Goal: Information Seeking & Learning: Learn about a topic

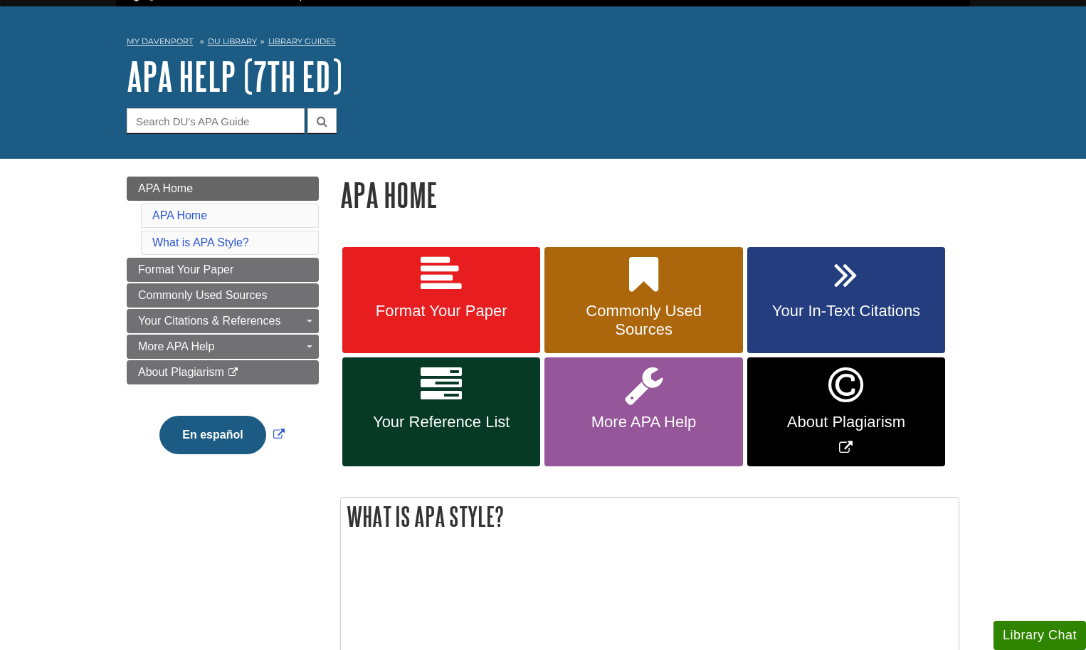
scroll to position [36, 0]
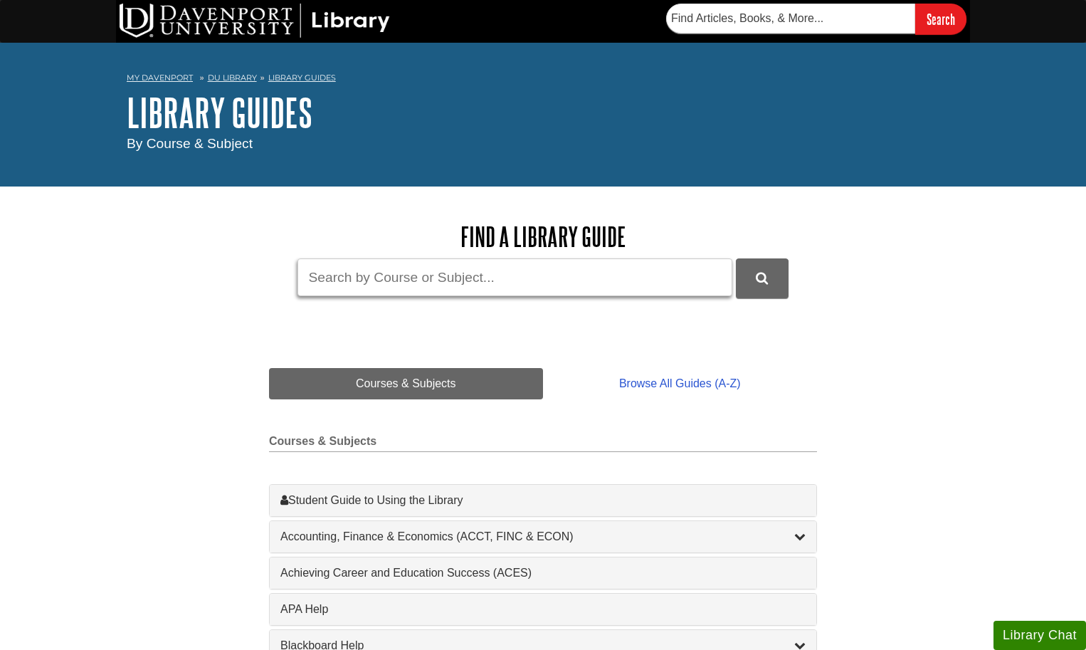
click at [421, 288] on input "Guide Search Terms" at bounding box center [515, 277] width 435 height 38
type input "nur"
click at [762, 277] on button "DU Library Guides Search" at bounding box center [762, 277] width 53 height 39
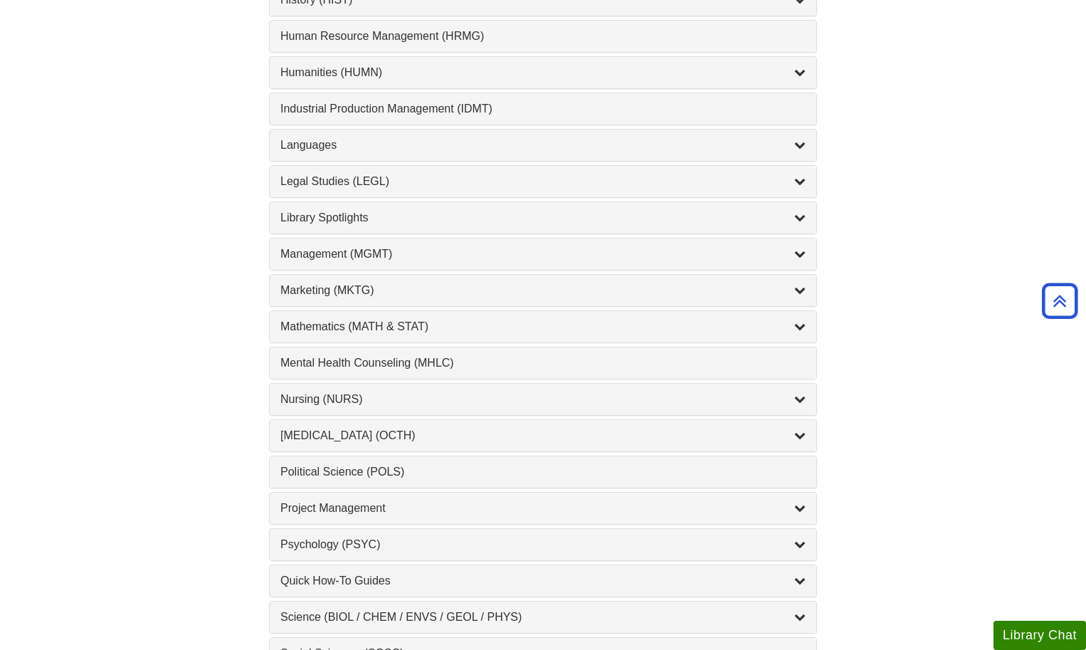
scroll to position [1046, 0]
click at [349, 392] on div "Nursing (NURS) , 14 guides" at bounding box center [542, 398] width 525 height 17
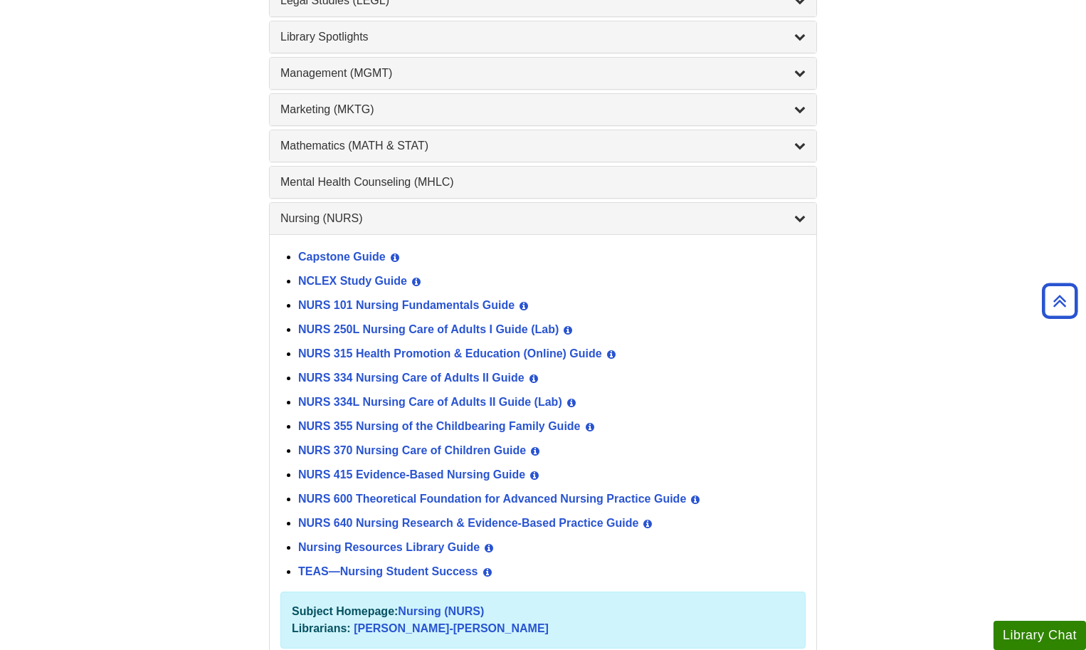
scroll to position [1247, 0]
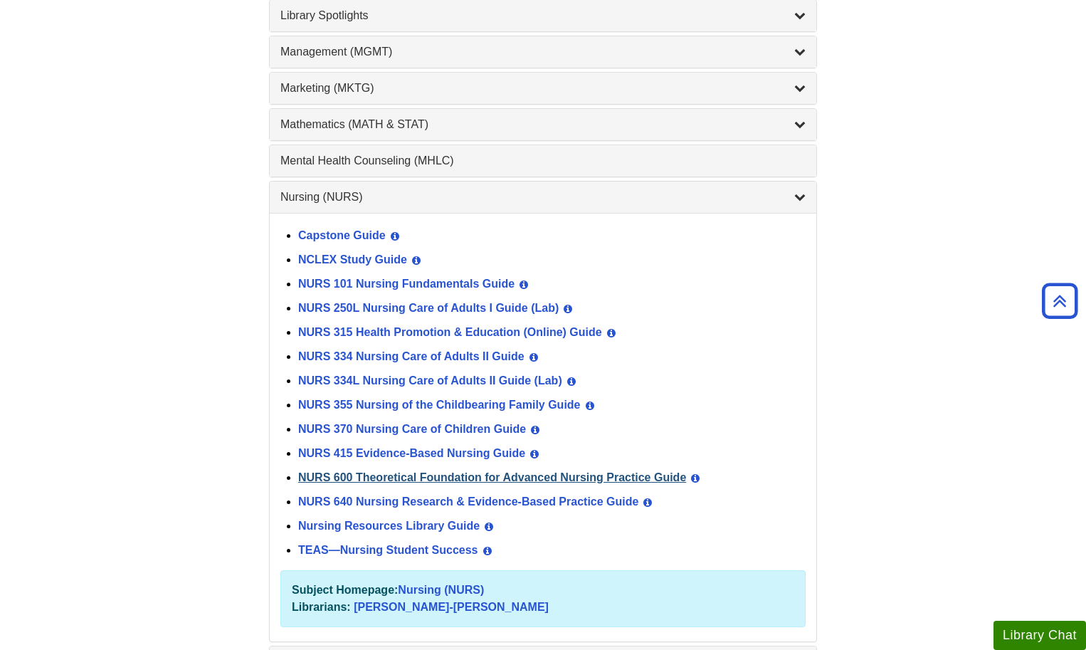
click at [389, 471] on link "NURS 600 Theoretical Foundation for Advanced Nursing Practice Guide" at bounding box center [492, 477] width 388 height 12
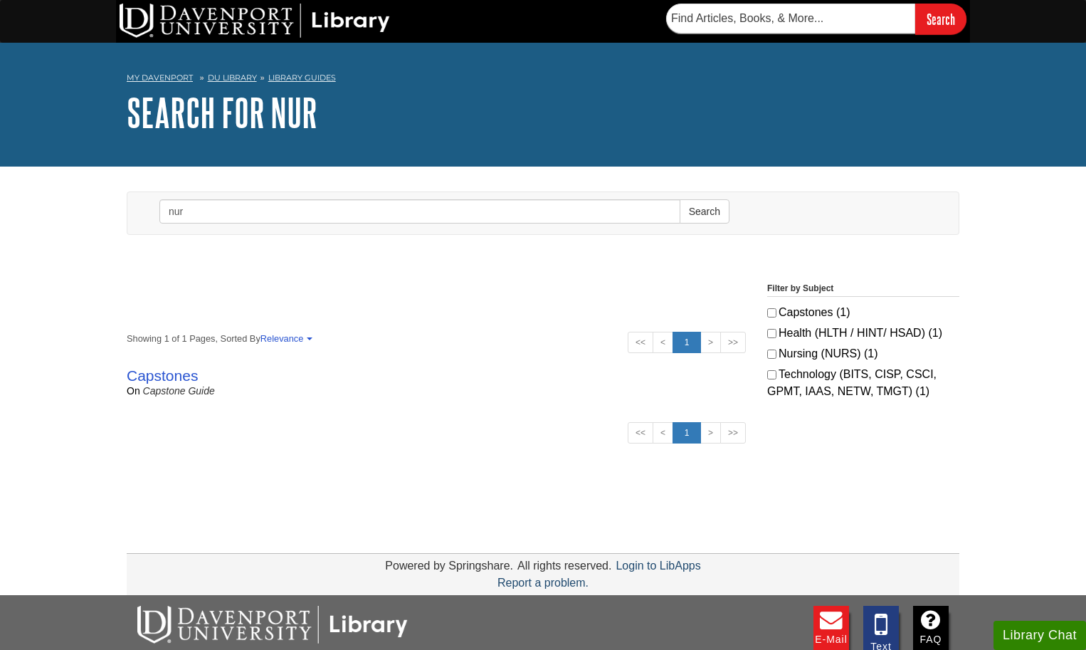
click at [775, 354] on input "Nursing (NURS) (1)" at bounding box center [771, 354] width 9 height 9
checkbox input "true"
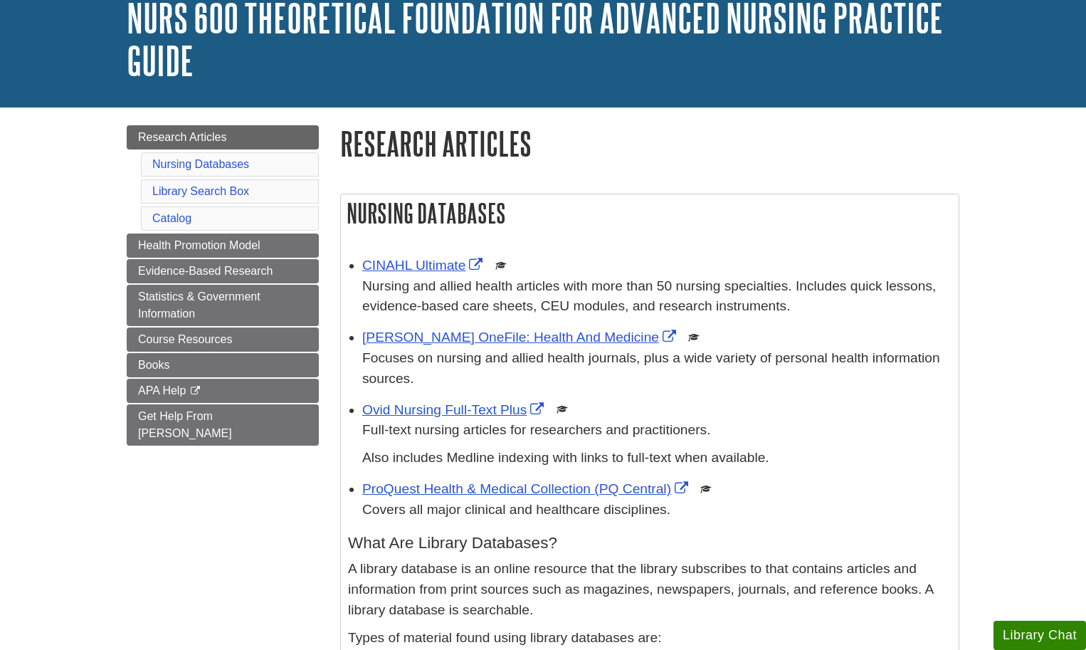
scroll to position [104, 0]
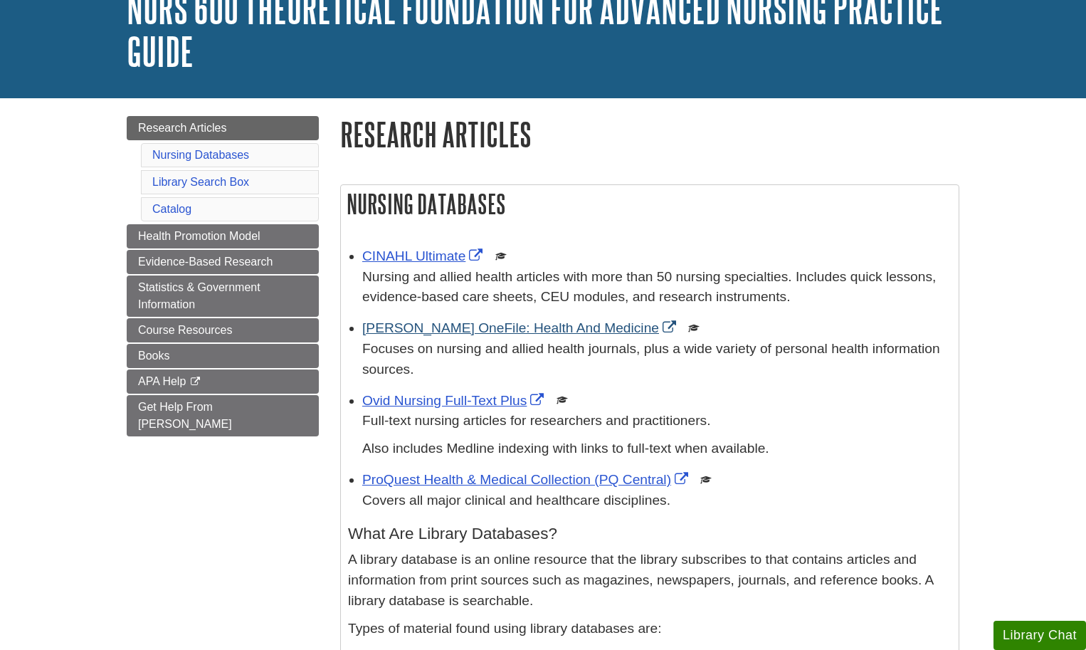
click at [459, 323] on link "[PERSON_NAME] OneFile: Health And Medicine" at bounding box center [520, 327] width 317 height 15
